Goal: Task Accomplishment & Management: Manage account settings

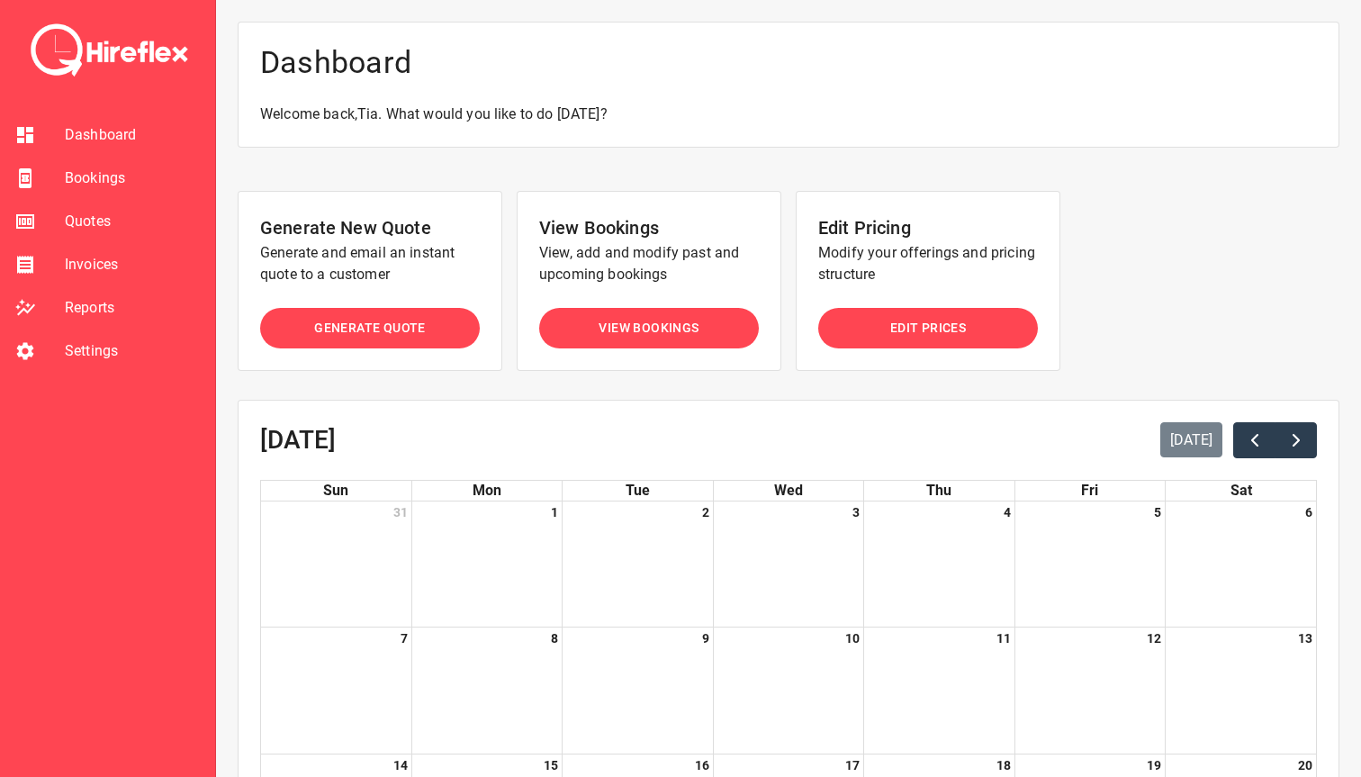
click at [95, 173] on span "Bookings" at bounding box center [133, 178] width 136 height 22
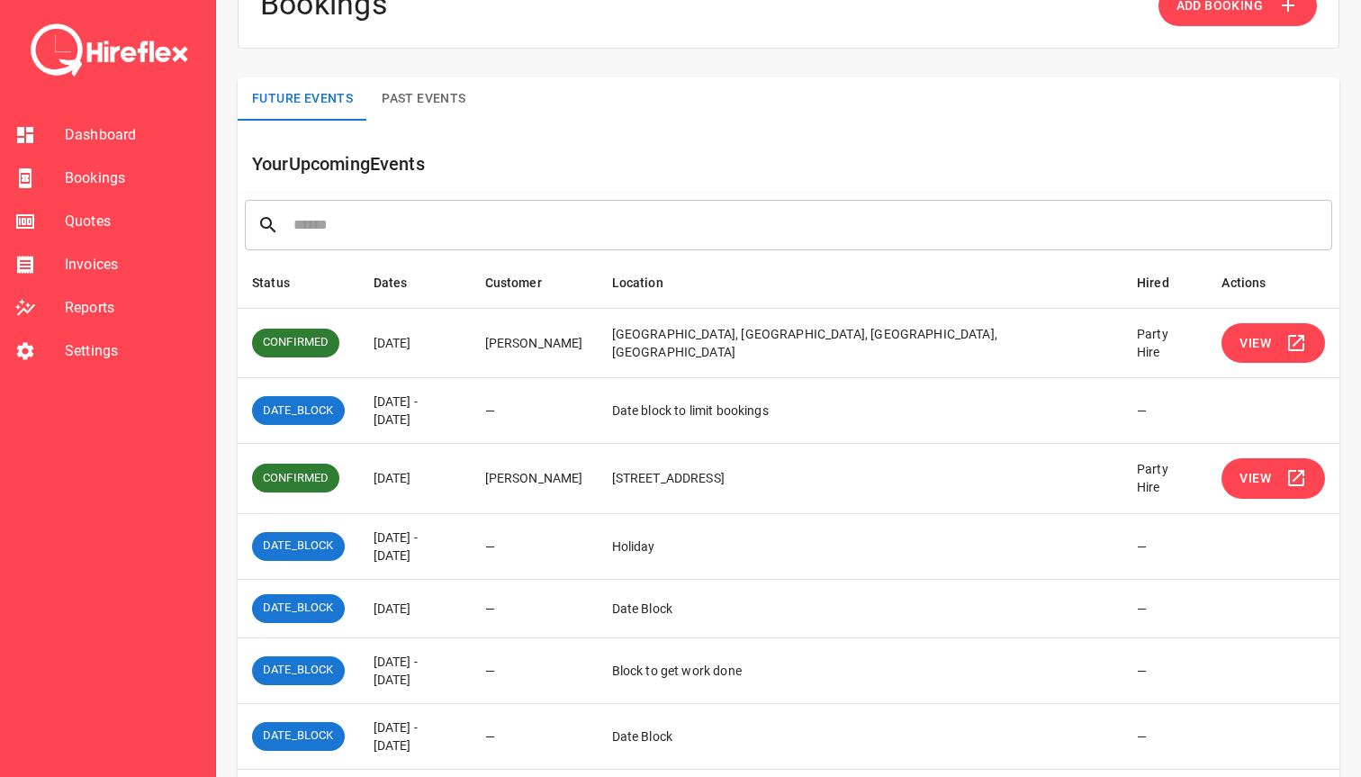
scroll to position [90, 0]
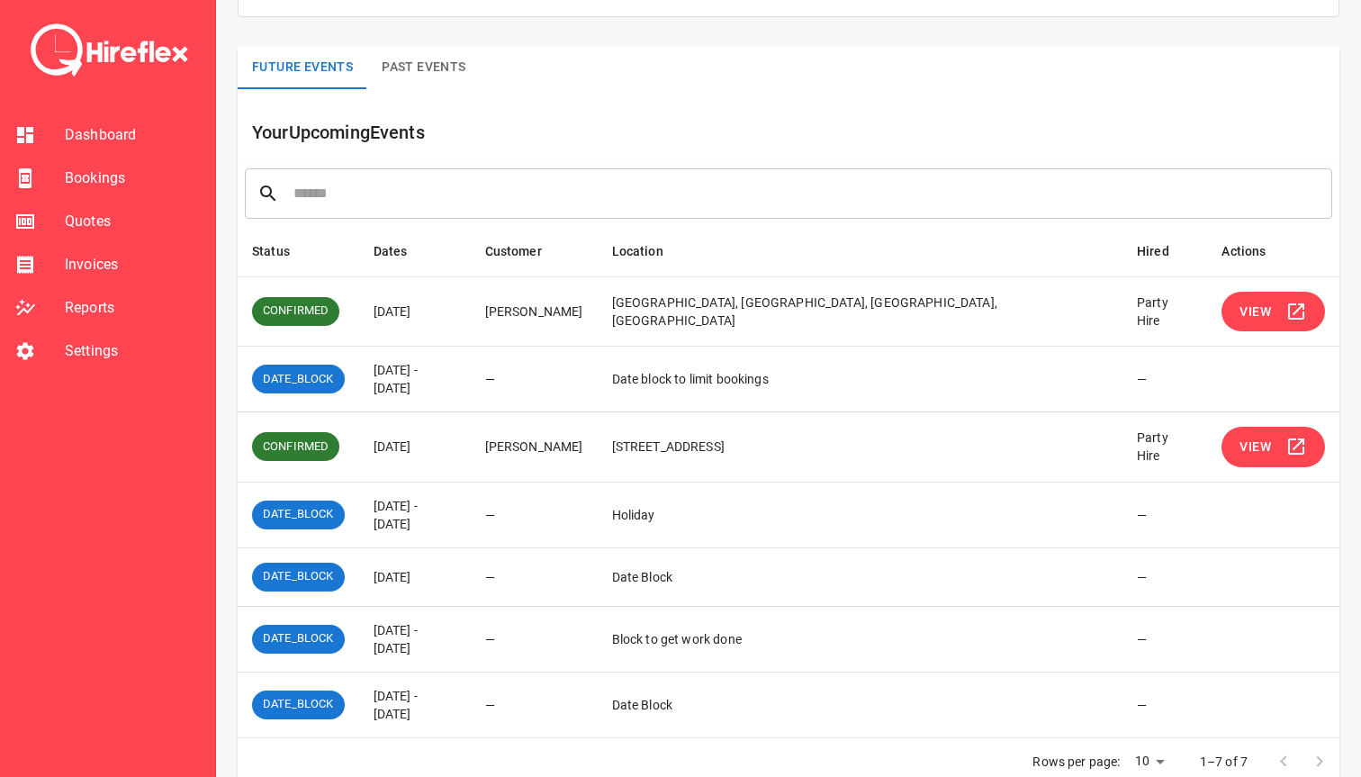
drag, startPoint x: 383, startPoint y: 443, endPoint x: 544, endPoint y: 445, distance: 160.2
click at [471, 445] on td "[DATE]" at bounding box center [415, 447] width 112 height 70
drag, startPoint x: 544, startPoint y: 445, endPoint x: 544, endPoint y: 461, distance: 16.2
click at [471, 461] on td "[DATE]" at bounding box center [415, 447] width 112 height 70
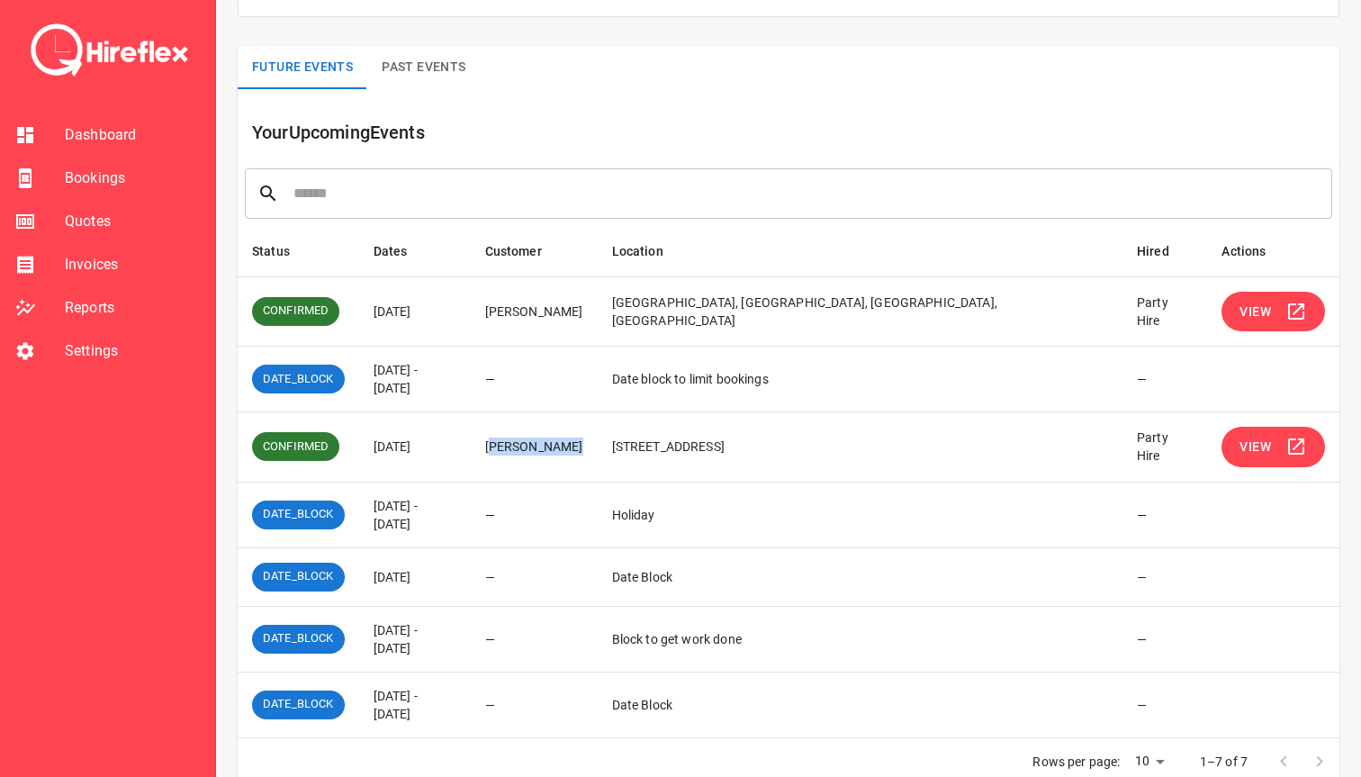
drag, startPoint x: 577, startPoint y: 446, endPoint x: 658, endPoint y: 447, distance: 81.0
click at [598, 447] on td "[PERSON_NAME]" at bounding box center [534, 447] width 127 height 70
click at [1221, 445] on button "View" at bounding box center [1273, 447] width 104 height 41
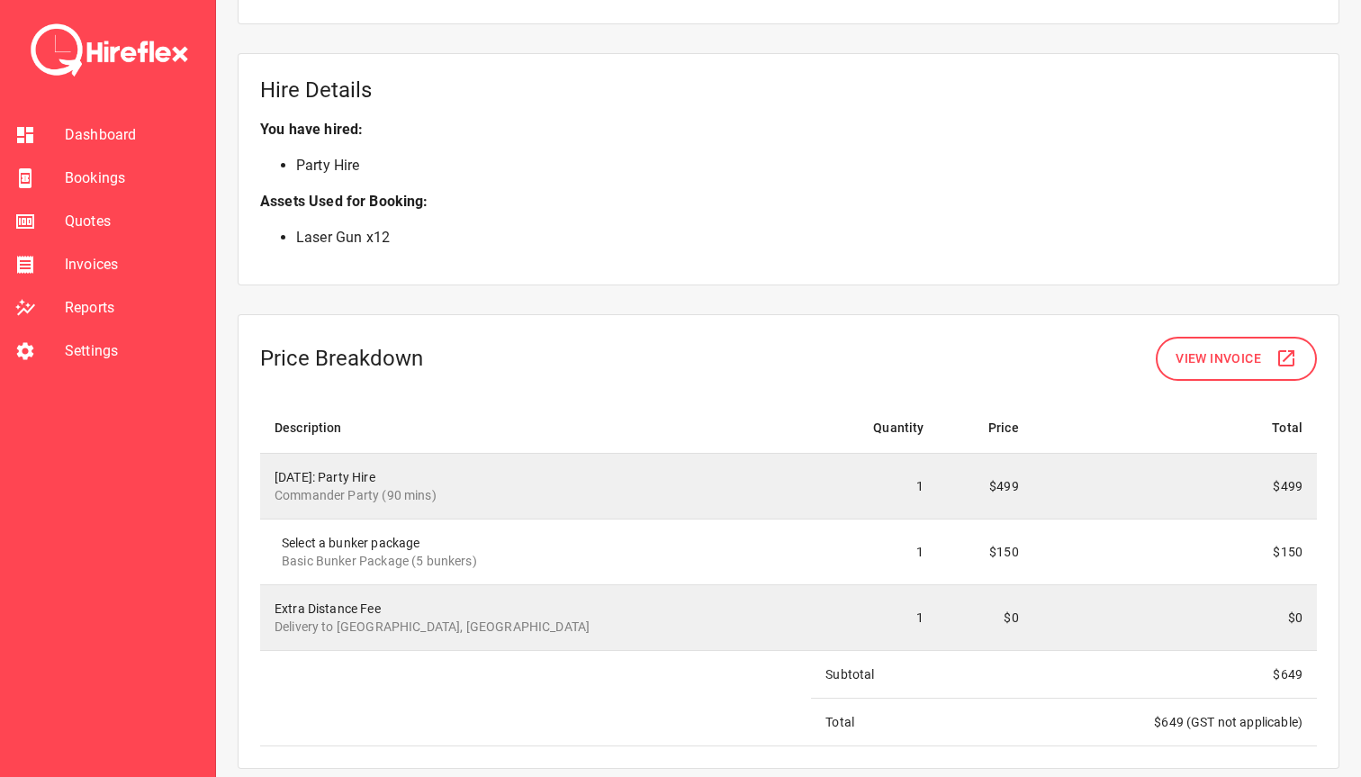
scroll to position [1352, 0]
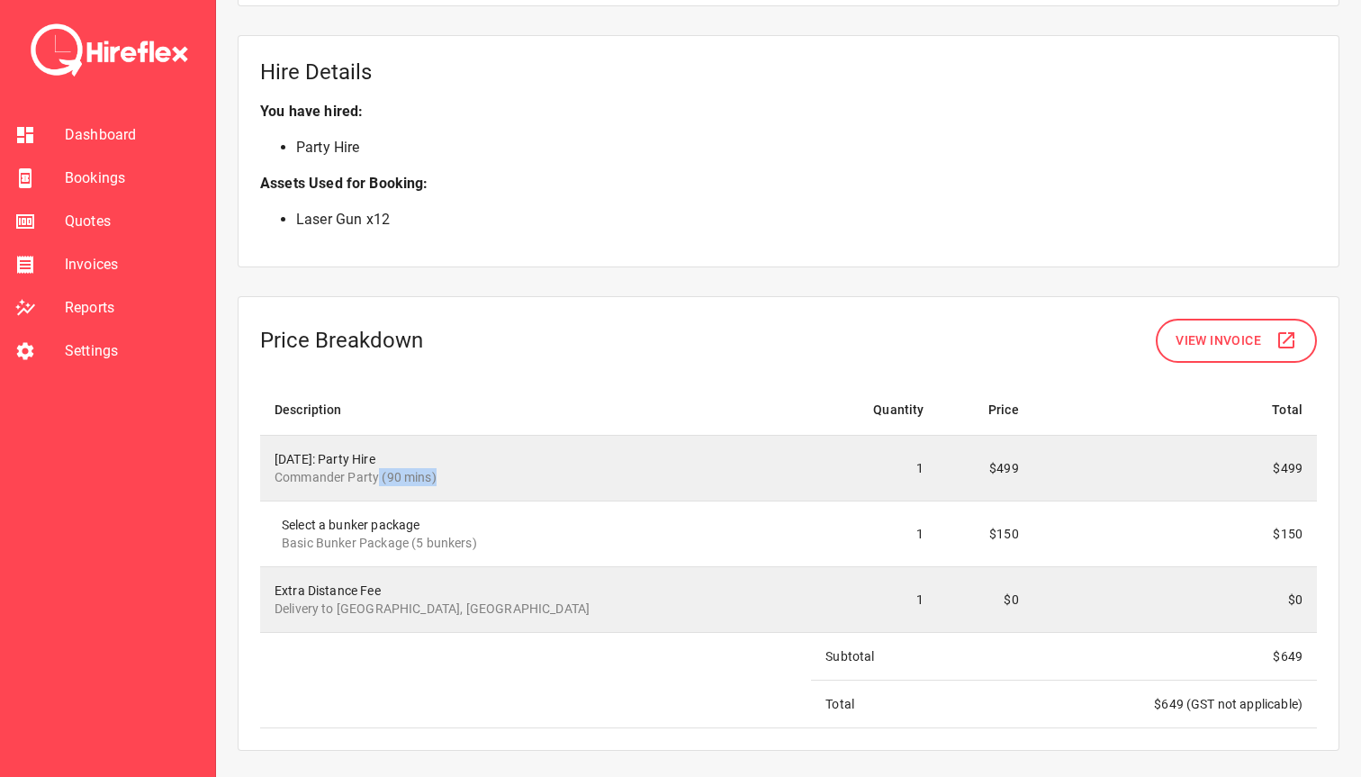
drag, startPoint x: 377, startPoint y: 478, endPoint x: 519, endPoint y: 479, distance: 142.2
click at [518, 478] on p "Commander Party (90 mins)" at bounding box center [536, 477] width 522 height 18
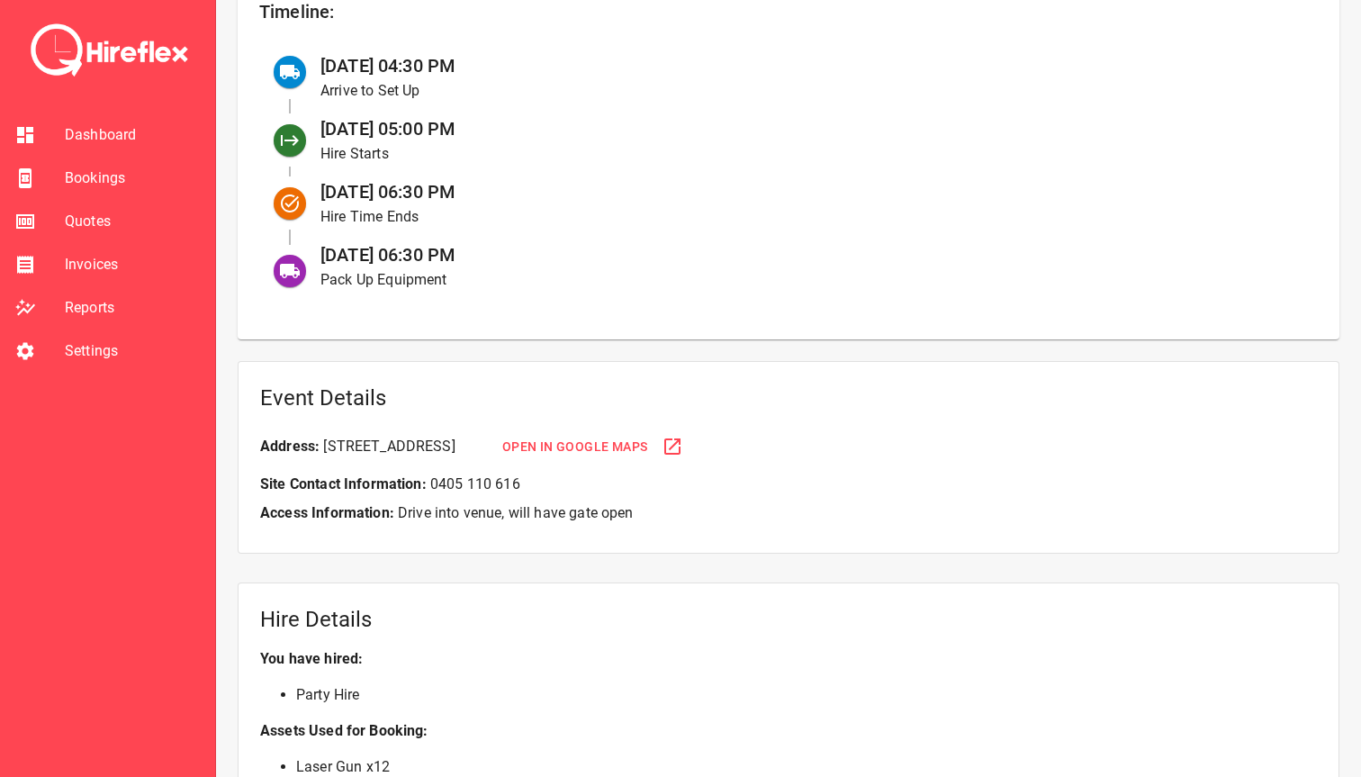
scroll to position [796, 0]
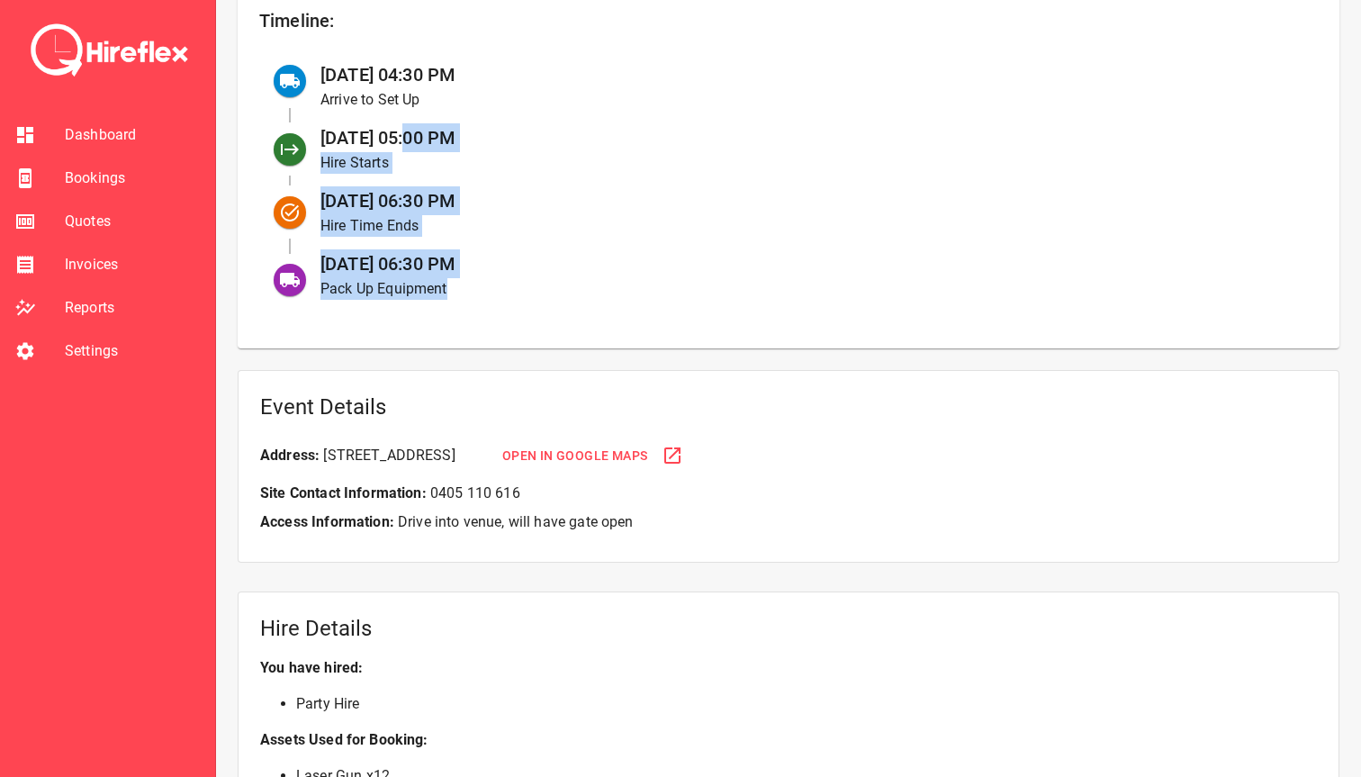
drag, startPoint x: 401, startPoint y: 131, endPoint x: 519, endPoint y: 292, distance: 199.7
click at [519, 293] on ul "[DATE] 04:30 PM Arrive to Set Up [DATE] 05:00 PM Hire Starts [DATE] 06:30 PM Hi…" at bounding box center [788, 181] width 1059 height 263
click at [519, 292] on p "Pack Up Equipment" at bounding box center [804, 289] width 969 height 22
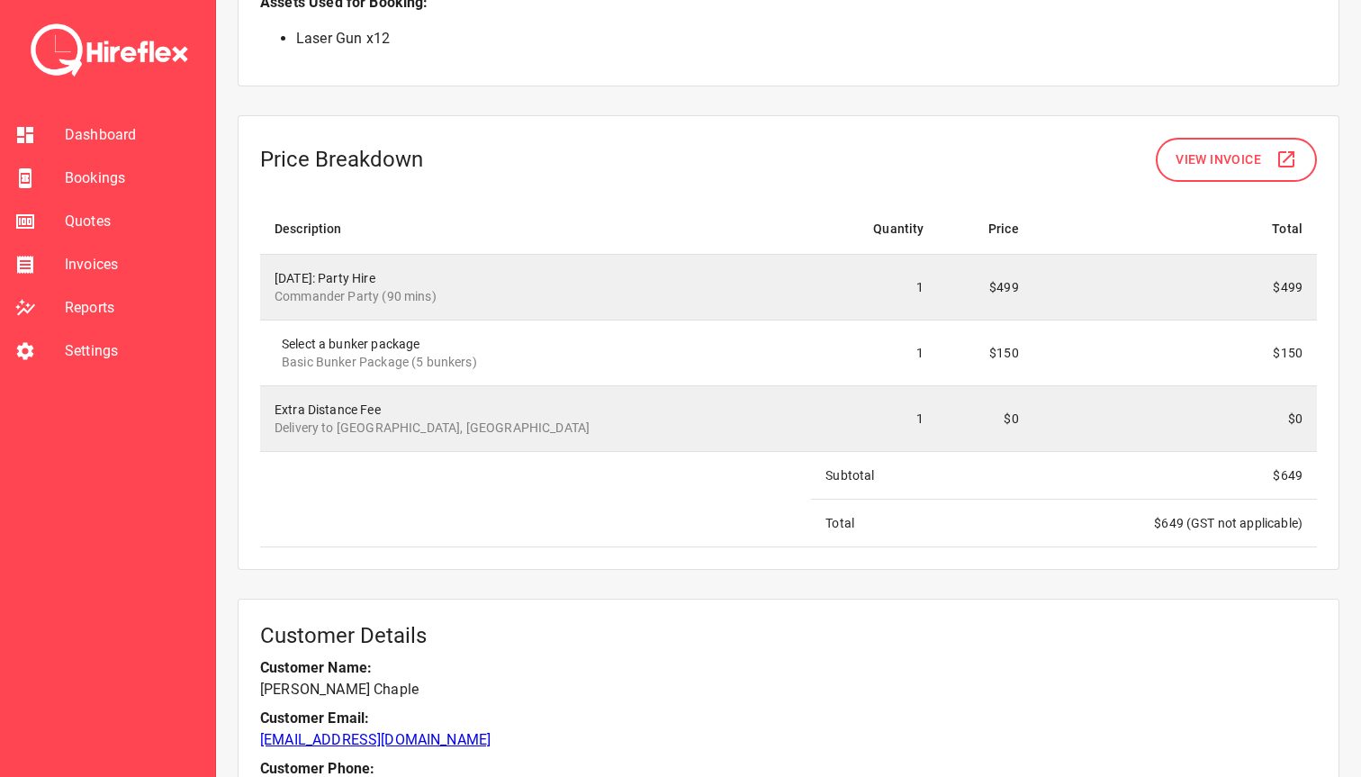
scroll to position [1883, 0]
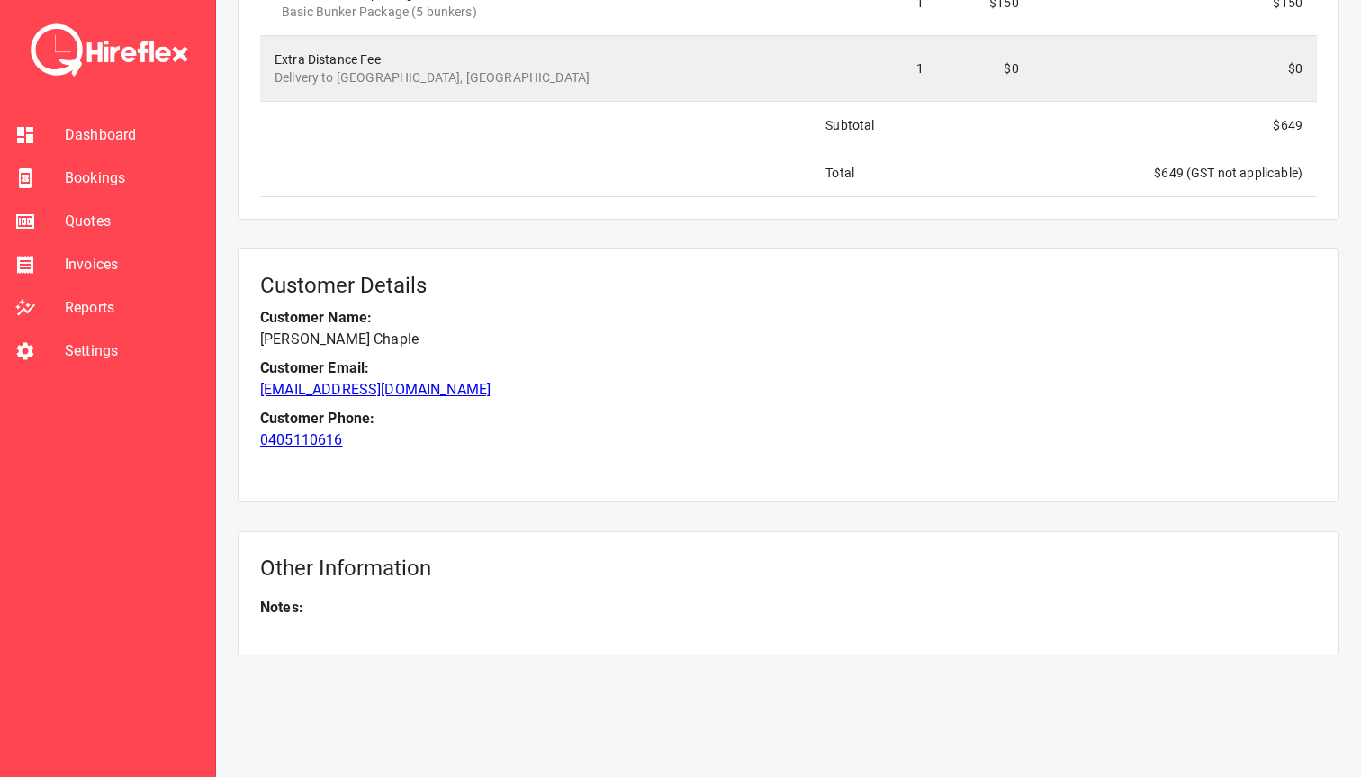
click at [137, 174] on span "Bookings" at bounding box center [133, 178] width 136 height 22
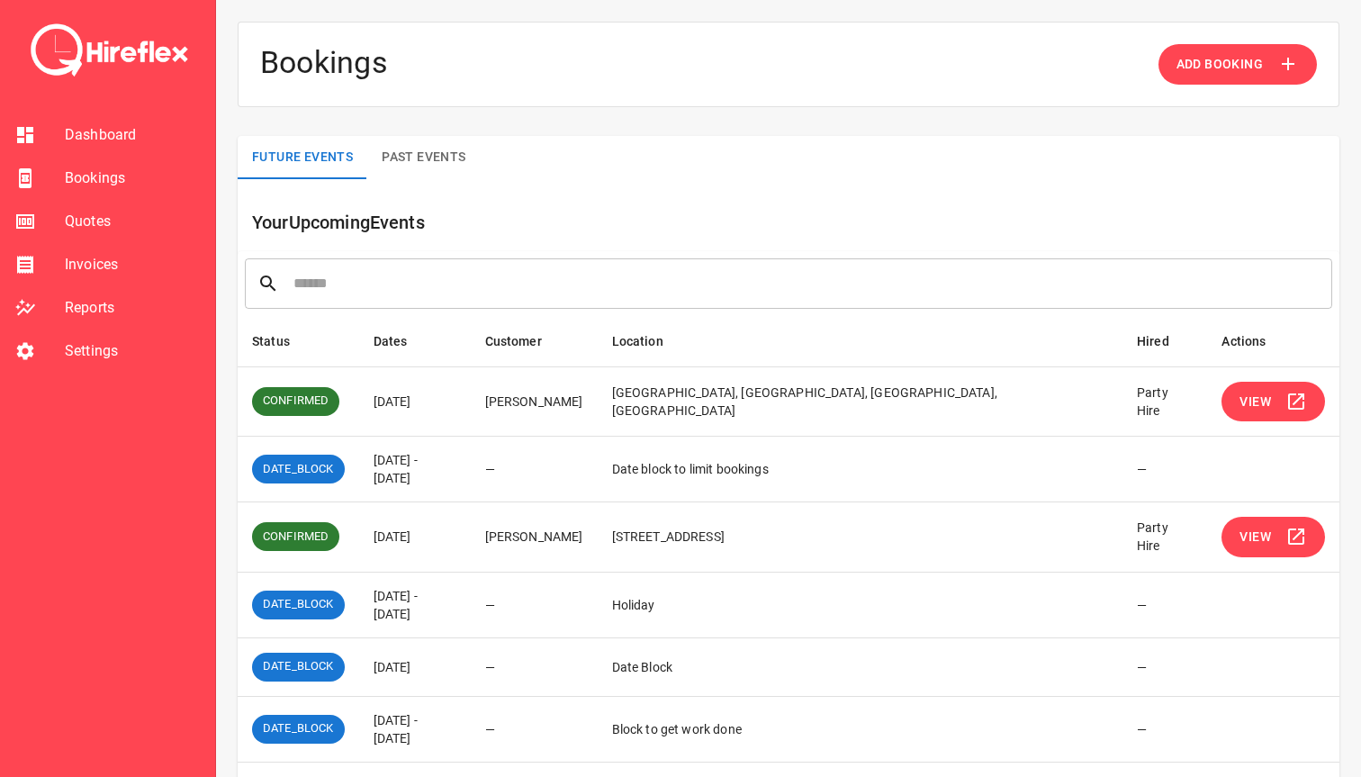
scroll to position [90, 0]
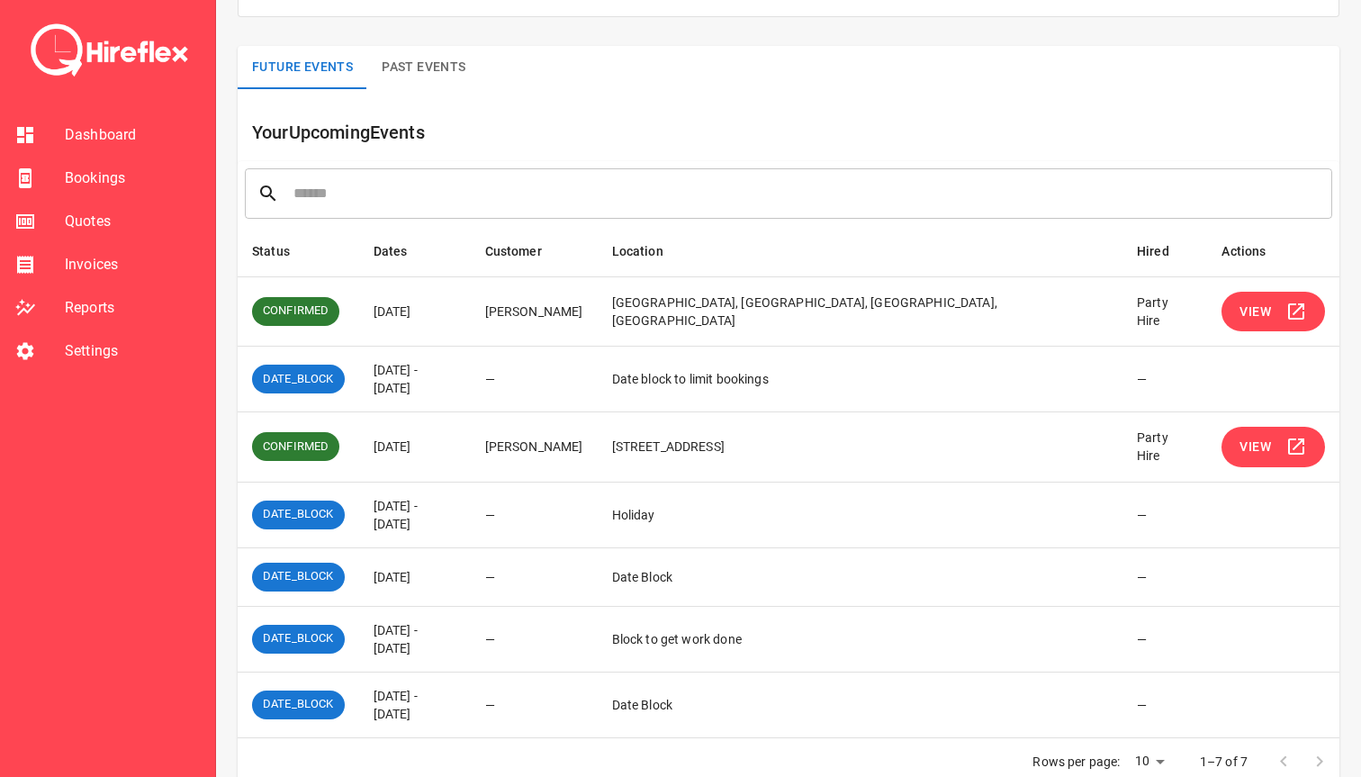
click at [121, 182] on span "Bookings" at bounding box center [133, 178] width 136 height 22
drag, startPoint x: 383, startPoint y: 374, endPoint x: 589, endPoint y: 374, distance: 206.1
click at [589, 374] on tr "DATE_BLOCK [DATE] - [DATE] — Date block to limit bookings —" at bounding box center [789, 380] width 1102 height 66
click at [412, 376] on td "[DATE] - [DATE]" at bounding box center [415, 380] width 112 height 66
drag, startPoint x: 383, startPoint y: 376, endPoint x: 551, endPoint y: 375, distance: 167.4
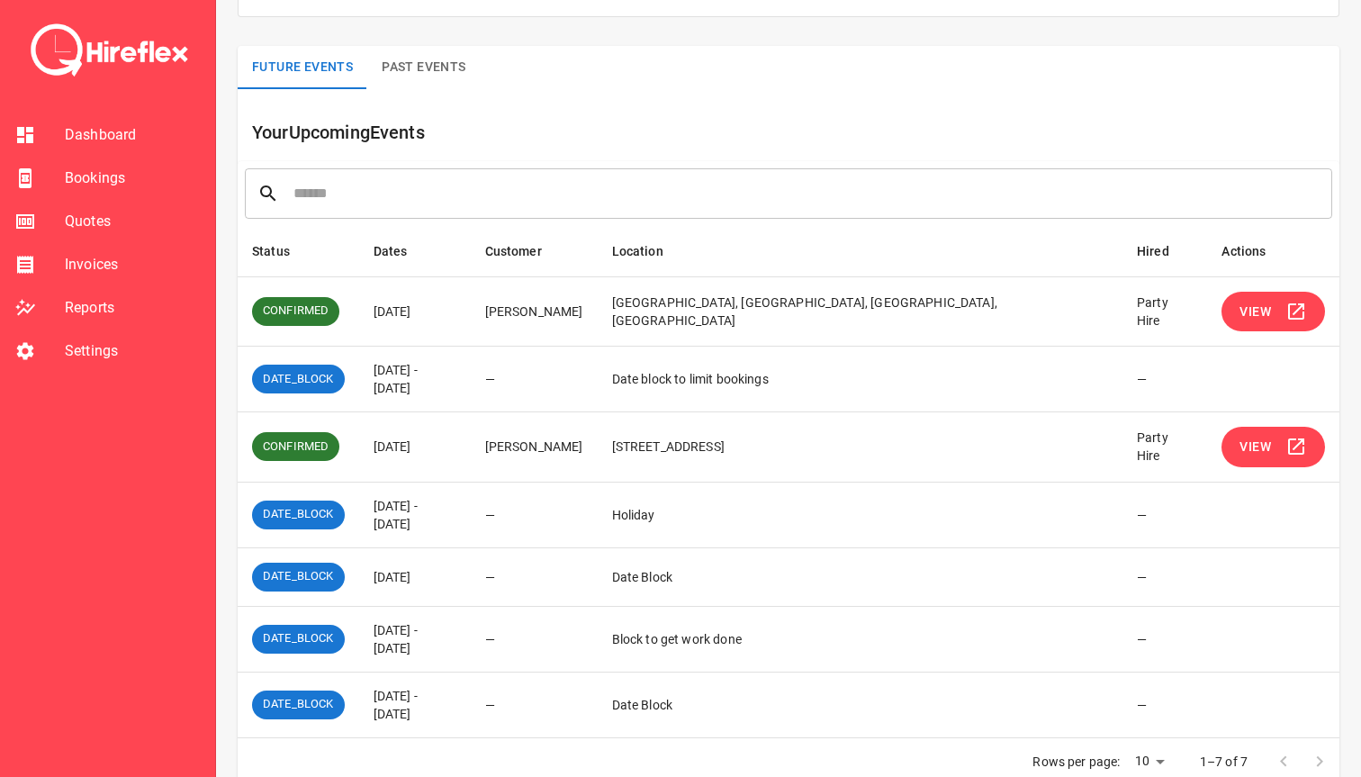
click at [471, 375] on td "[DATE] - [DATE]" at bounding box center [415, 380] width 112 height 66
drag, startPoint x: 556, startPoint y: 374, endPoint x: 380, endPoint y: 373, distance: 176.4
click at [379, 373] on td "[DATE] - [DATE]" at bounding box center [415, 380] width 112 height 66
click at [381, 373] on td "[DATE] - [DATE]" at bounding box center [415, 380] width 112 height 66
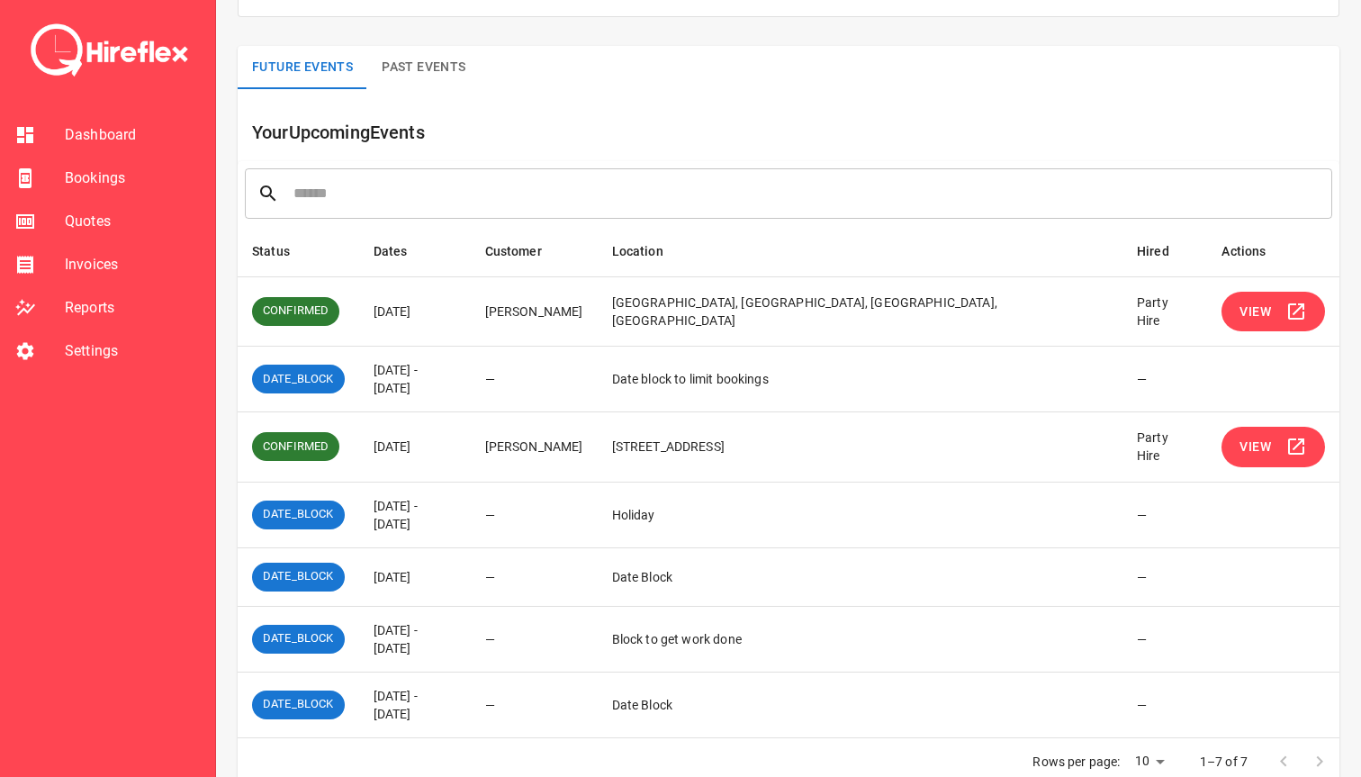
drag, startPoint x: 515, startPoint y: 378, endPoint x: 398, endPoint y: 377, distance: 117.0
click at [398, 377] on td "[DATE] - [DATE]" at bounding box center [415, 380] width 112 height 66
drag, startPoint x: 379, startPoint y: 507, endPoint x: 607, endPoint y: 507, distance: 227.7
click at [607, 507] on tr "DATE_BLOCK [DATE] - [DATE] — Holiday —" at bounding box center [789, 515] width 1102 height 66
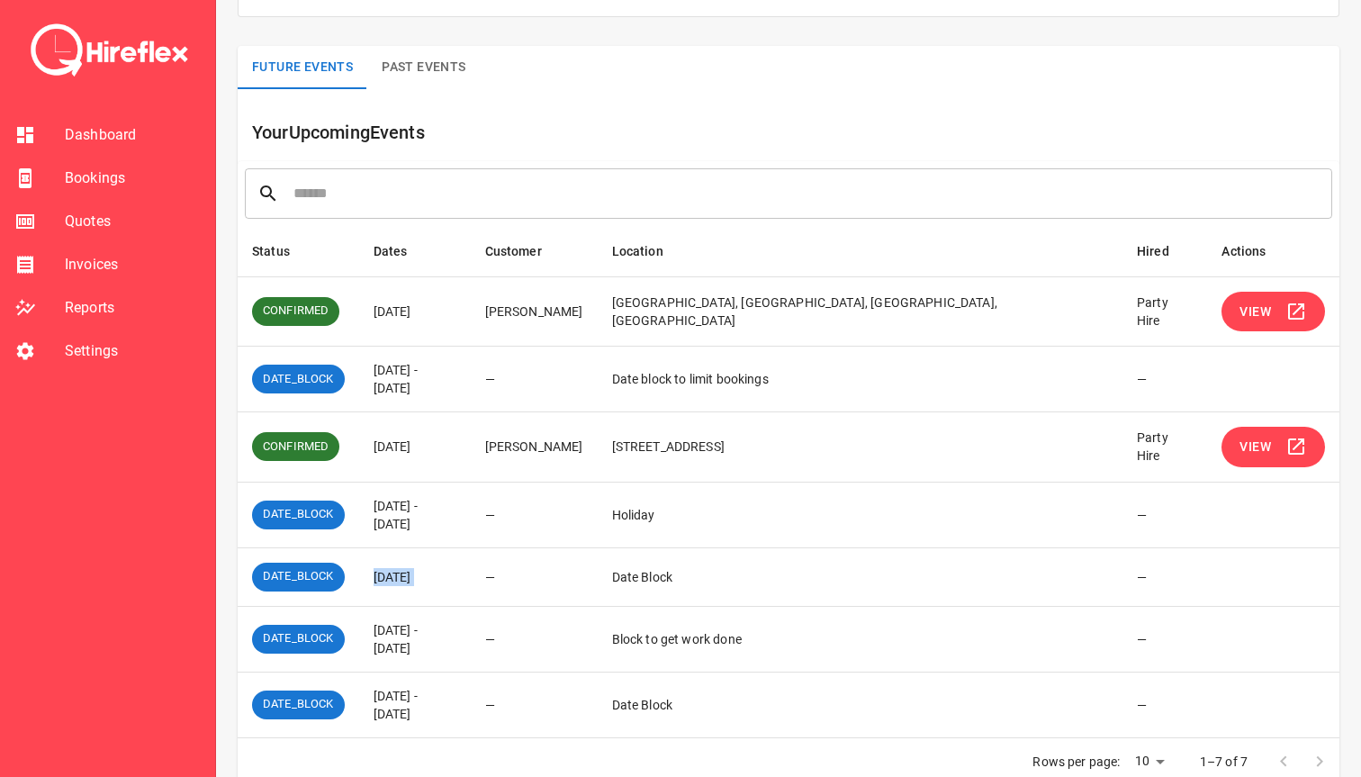
drag, startPoint x: 380, startPoint y: 557, endPoint x: 584, endPoint y: 557, distance: 204.3
click at [584, 557] on tr "DATE_BLOCK [DATE] — Date Block —" at bounding box center [789, 576] width 1102 height 59
click at [584, 557] on td "—" at bounding box center [534, 576] width 127 height 59
drag, startPoint x: 372, startPoint y: 621, endPoint x: 559, endPoint y: 625, distance: 187.3
click at [471, 625] on td "[DATE] - [DATE]" at bounding box center [415, 639] width 112 height 66
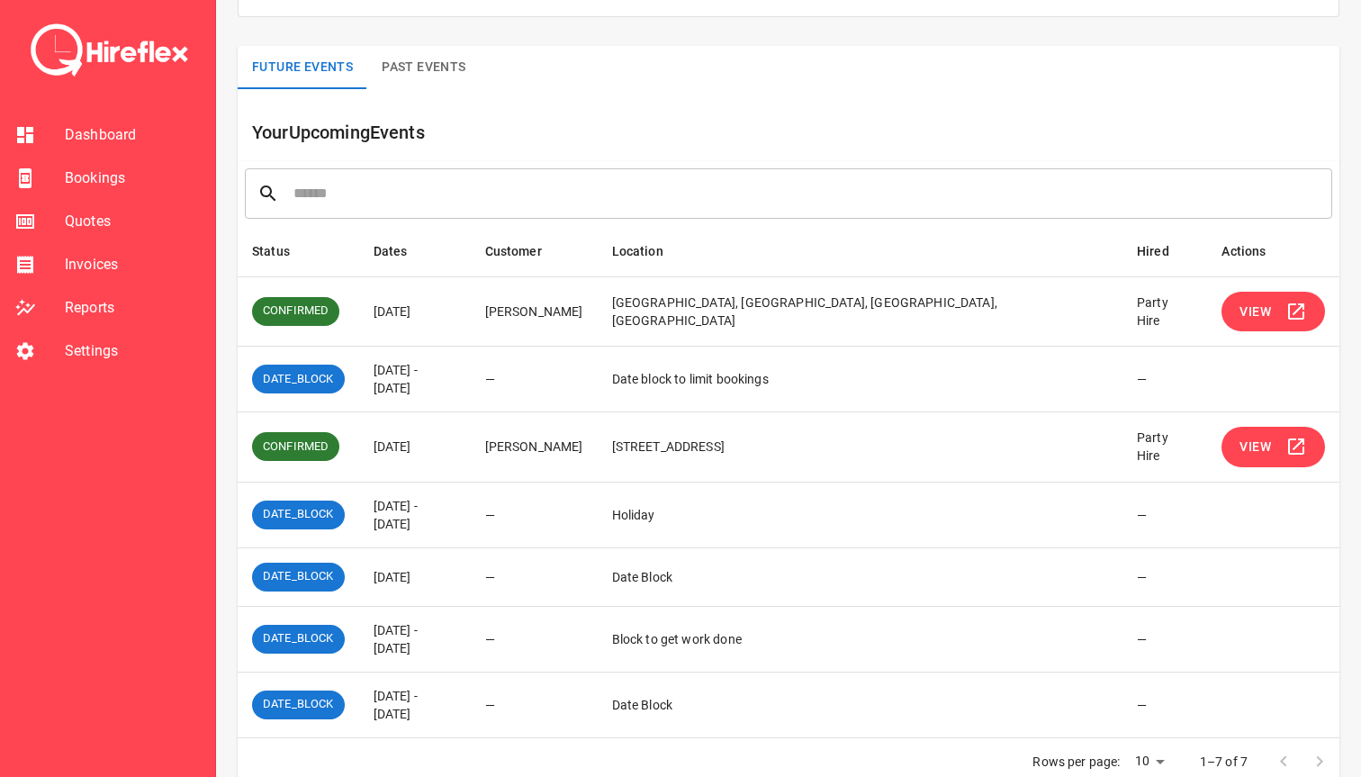
click at [471, 625] on td "[DATE] - [DATE]" at bounding box center [415, 639] width 112 height 66
drag, startPoint x: 383, startPoint y: 626, endPoint x: 562, endPoint y: 624, distance: 179.1
click at [471, 624] on td "[DATE] - [DATE]" at bounding box center [415, 639] width 112 height 66
drag, startPoint x: 566, startPoint y: 624, endPoint x: 377, endPoint y: 621, distance: 189.0
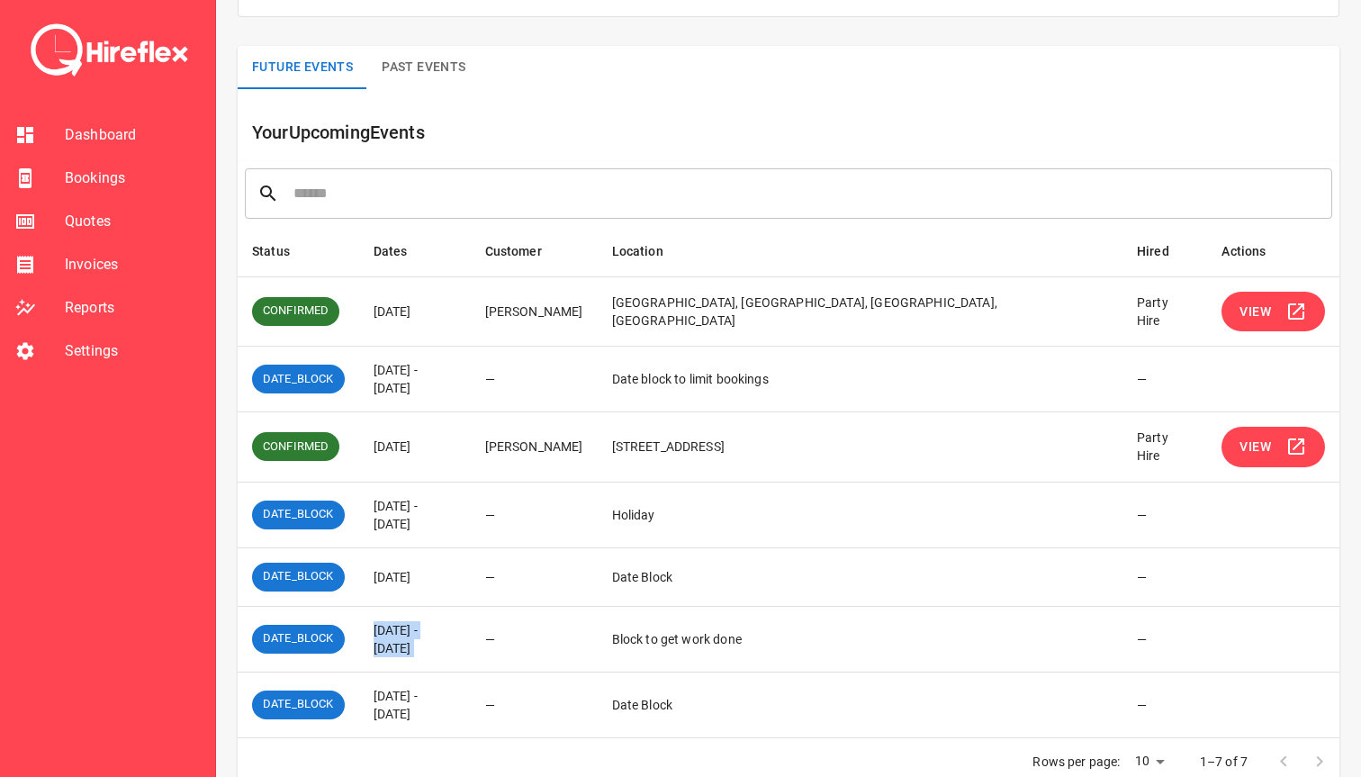
click at [377, 621] on tr "DATE_BLOCK [DATE] - [DATE] — Block to get work done —" at bounding box center [789, 639] width 1102 height 66
click at [377, 621] on td "[DATE] - [DATE]" at bounding box center [415, 639] width 112 height 66
drag, startPoint x: 700, startPoint y: 617, endPoint x: 856, endPoint y: 617, distance: 155.7
click at [856, 617] on td "Block to get work done" at bounding box center [860, 639] width 525 height 66
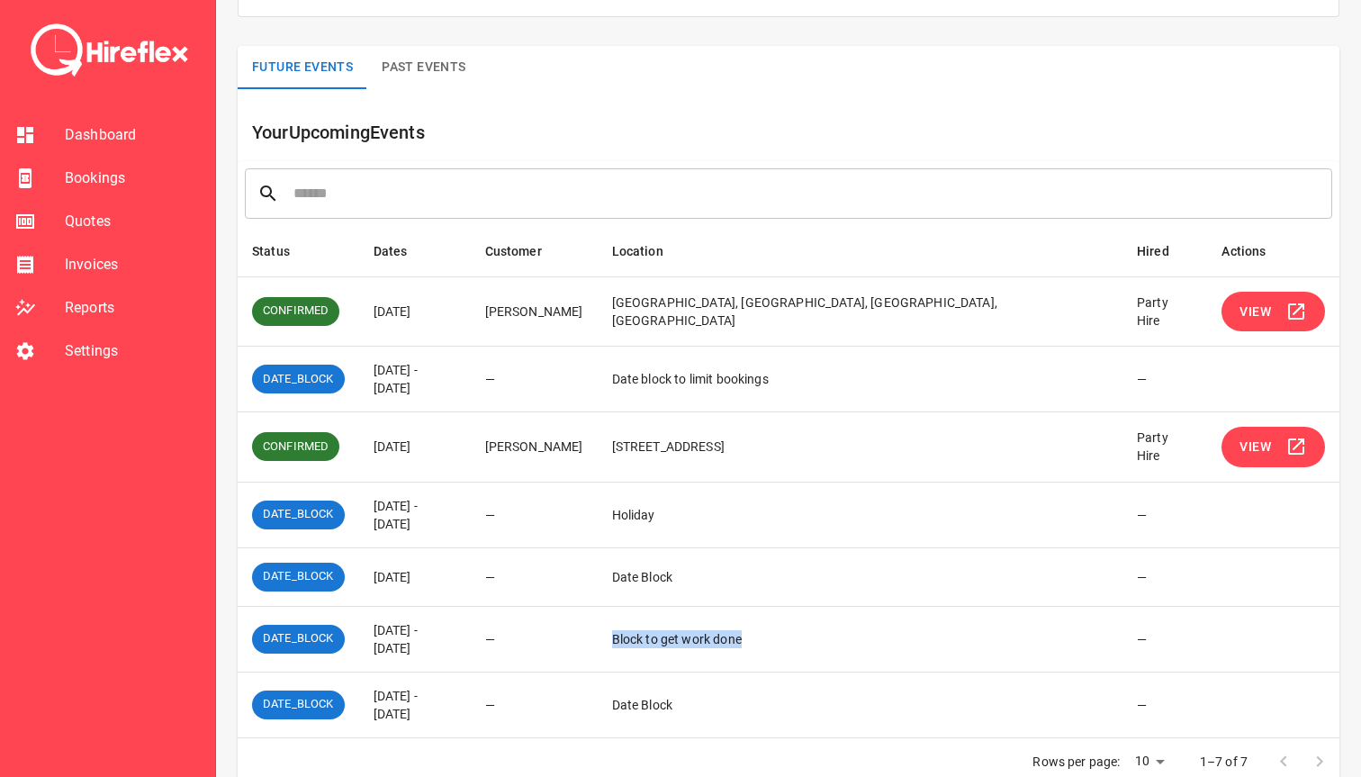
drag, startPoint x: 391, startPoint y: 625, endPoint x: 556, endPoint y: 625, distance: 165.6
click at [471, 625] on td "[DATE] - [DATE]" at bounding box center [415, 639] width 112 height 66
